Goal: Navigation & Orientation: Understand site structure

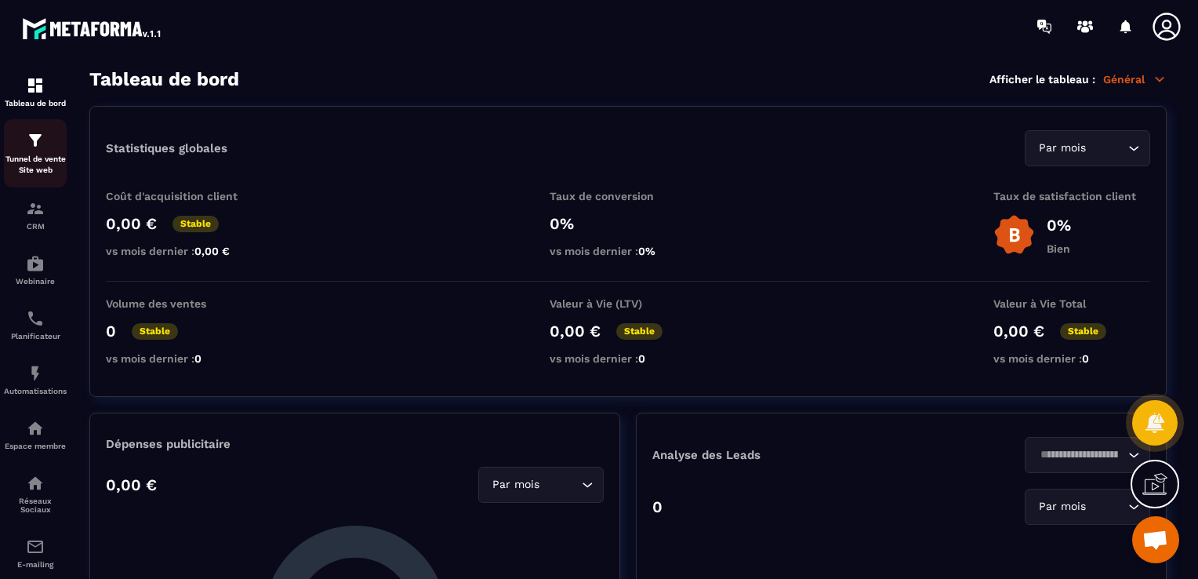
click at [31, 161] on p "Tunnel de vente Site web" at bounding box center [35, 165] width 63 height 22
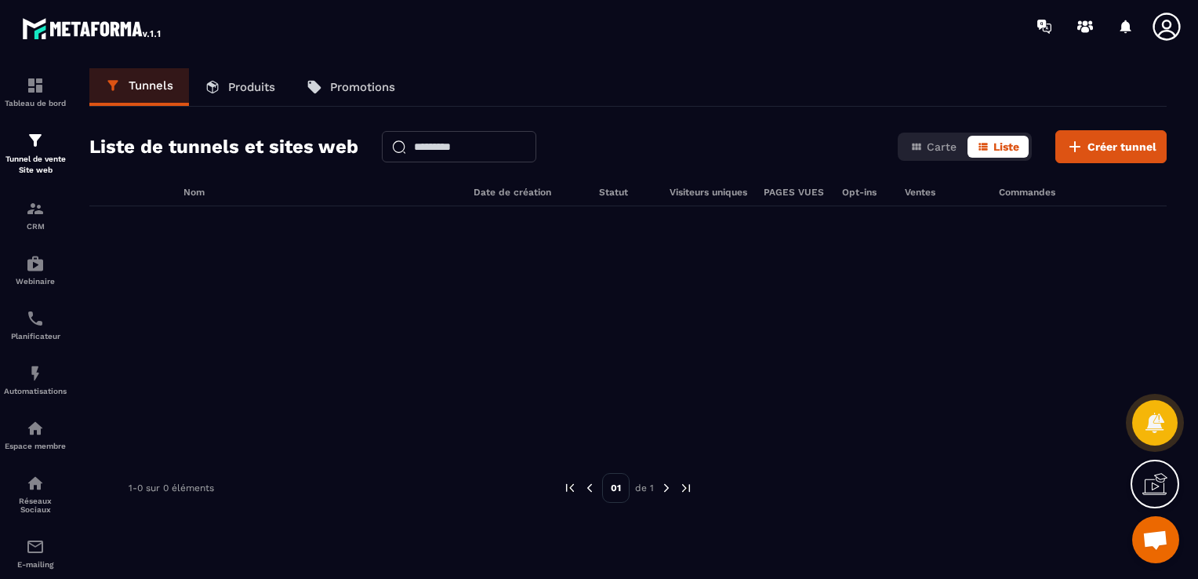
click at [253, 85] on p "Produits" at bounding box center [251, 87] width 47 height 14
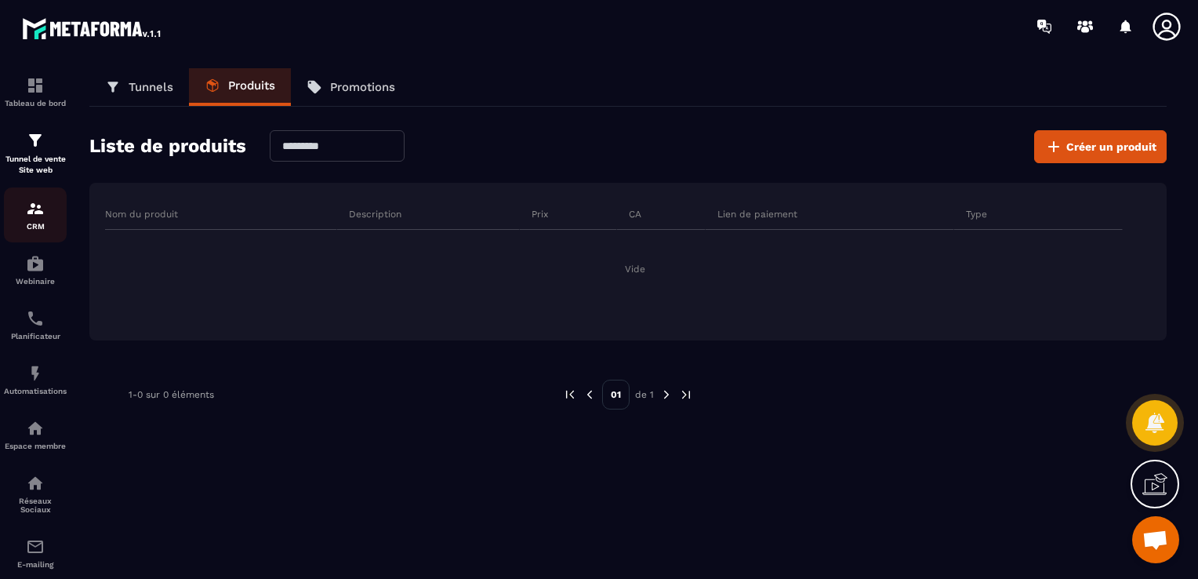
click at [32, 222] on p "CRM" at bounding box center [35, 226] width 63 height 9
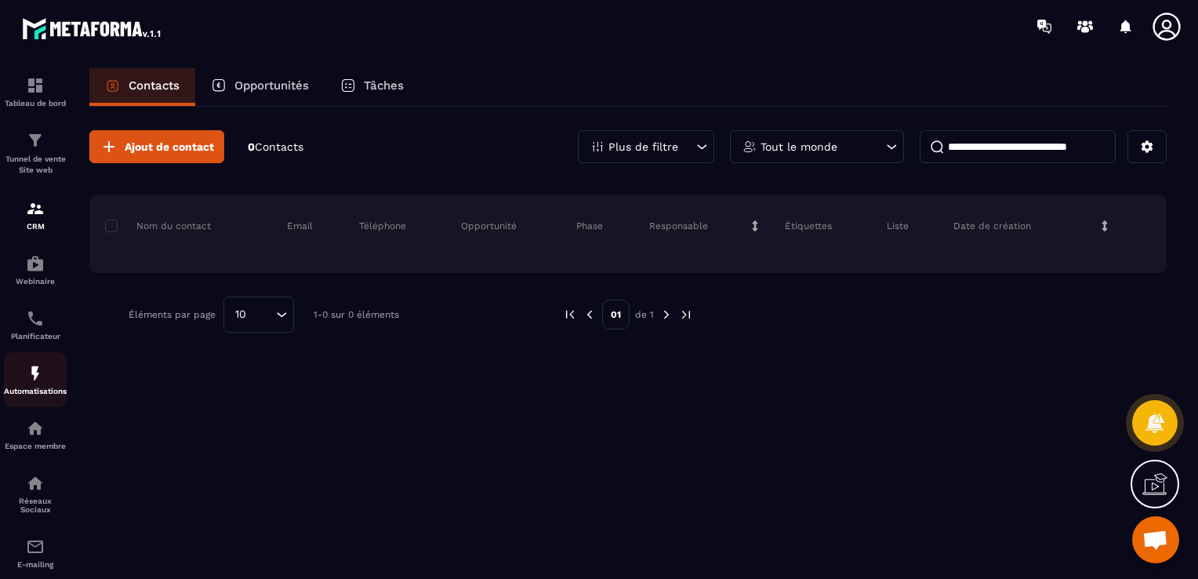
click at [34, 391] on p "Automatisations" at bounding box center [35, 391] width 63 height 9
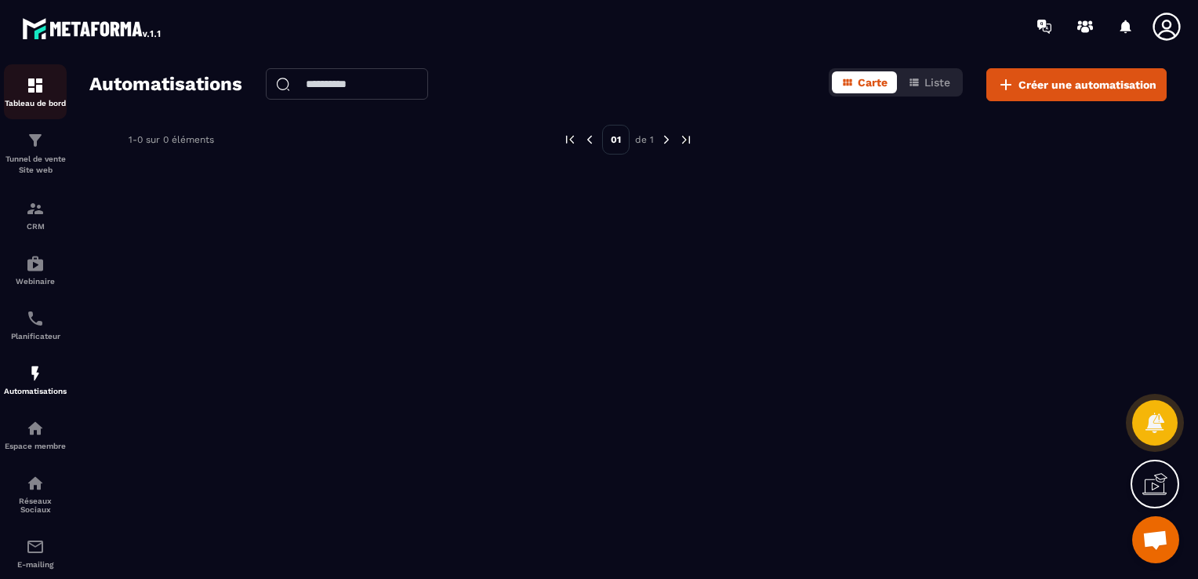
click at [37, 93] on img at bounding box center [35, 85] width 19 height 19
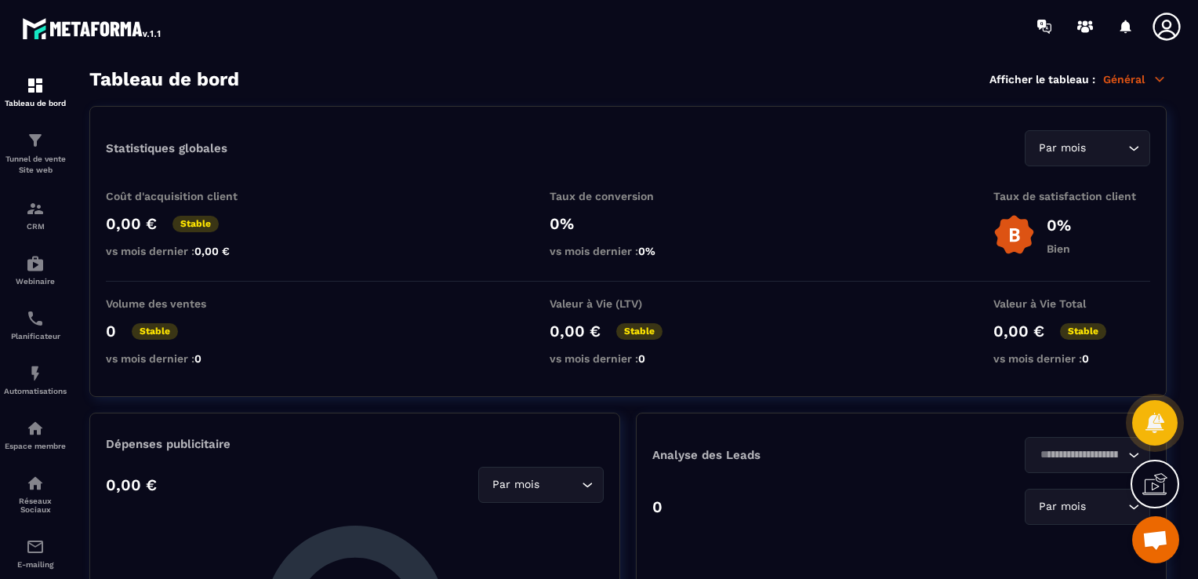
click at [1161, 81] on icon at bounding box center [1160, 79] width 9 height 4
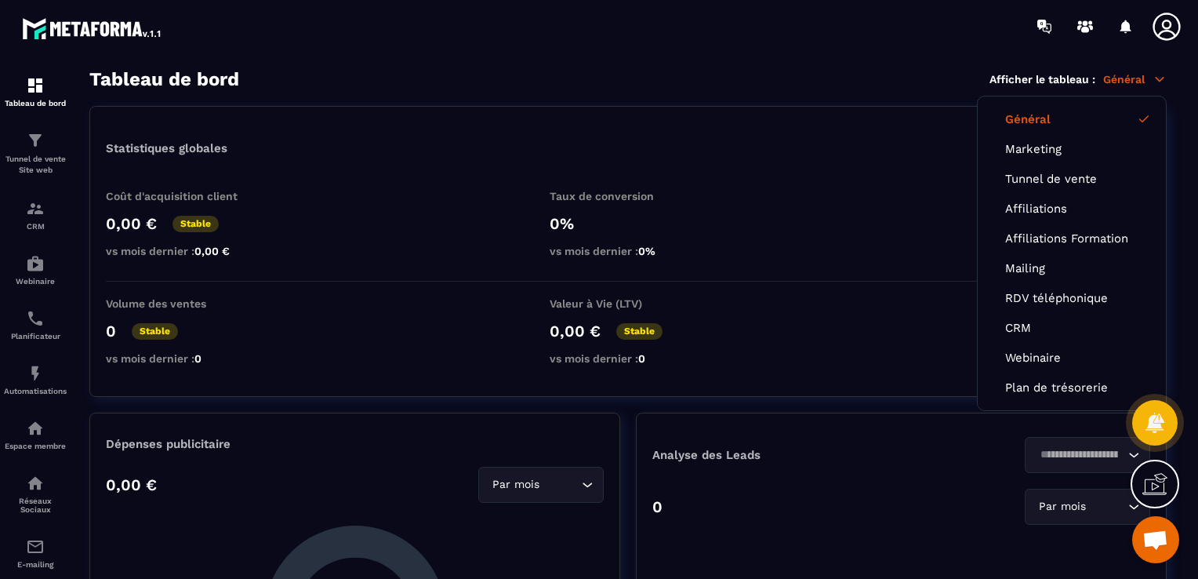
click at [1161, 81] on icon at bounding box center [1160, 79] width 9 height 4
click at [37, 507] on p "Réseaux Sociaux" at bounding box center [35, 504] width 63 height 17
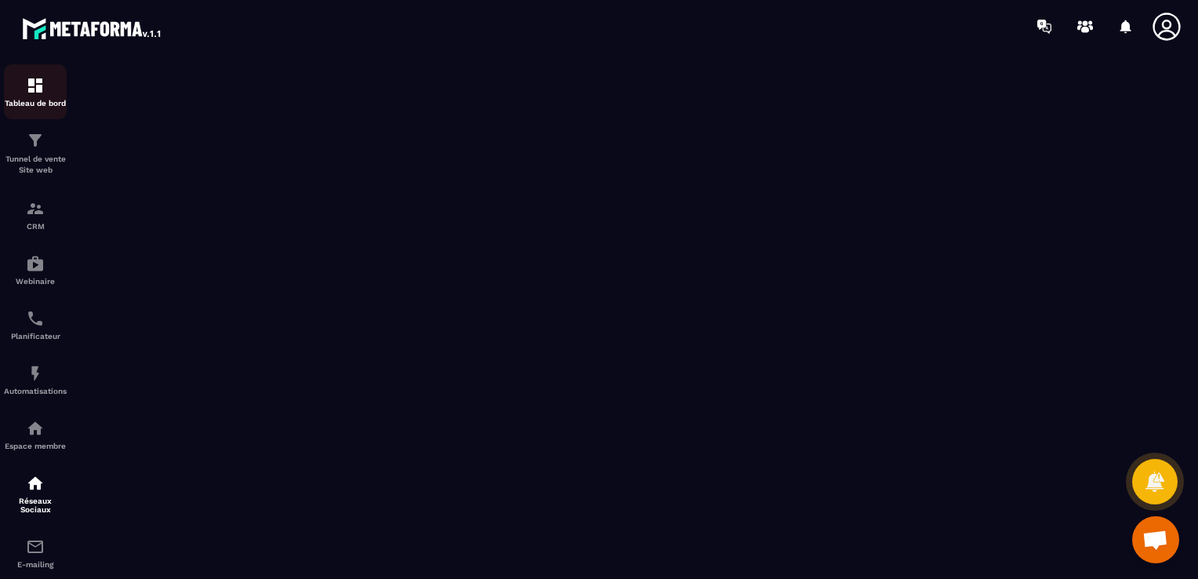
click at [41, 95] on div "Tableau de bord" at bounding box center [35, 91] width 63 height 31
